Goal: Task Accomplishment & Management: Manage account settings

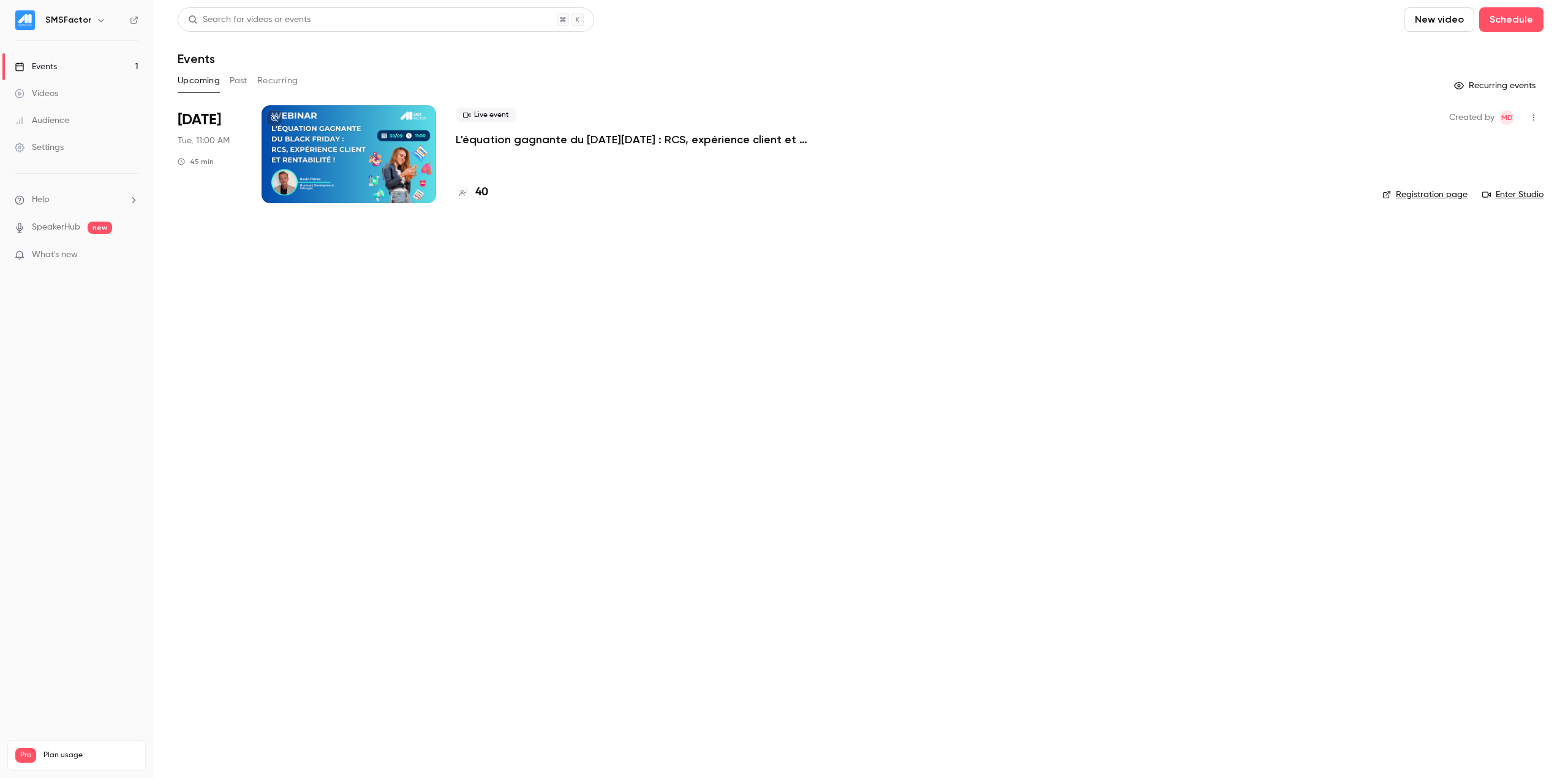
click at [608, 149] on div "Live event L'équation gagnante du [DATE][DATE] : RCS, expérience client et rent…" at bounding box center [909, 154] width 907 height 98
click at [600, 136] on p "L'équation gagnante du [DATE][DATE] : RCS, expérience client et rentabilité !" at bounding box center [639, 139] width 368 height 15
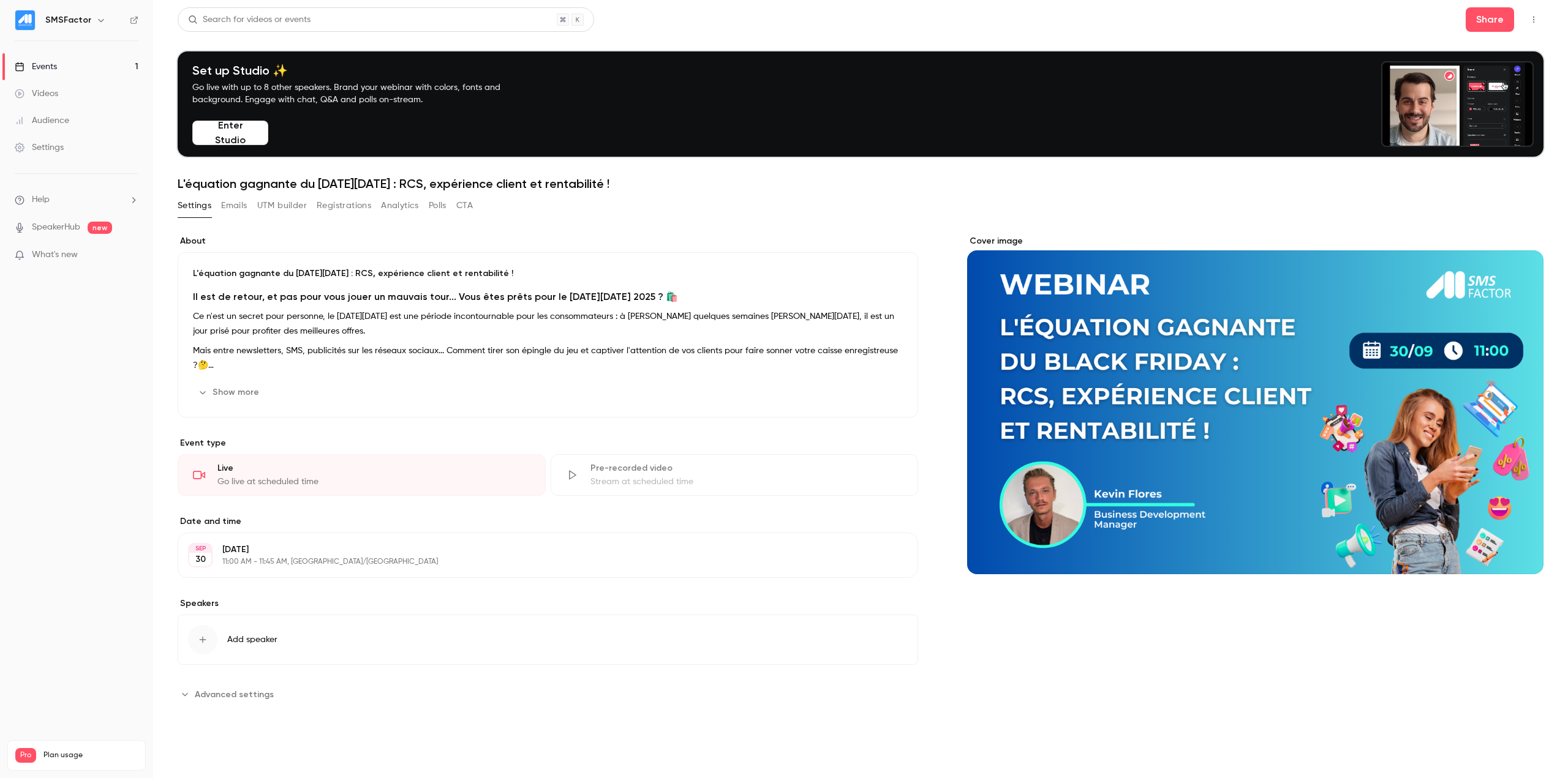
click at [348, 205] on button "Registrations" at bounding box center [343, 206] width 55 height 20
